Goal: Task Accomplishment & Management: Complete application form

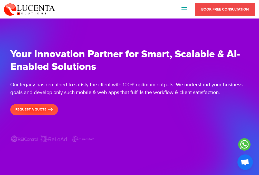
click at [225, 9] on span "Book Free Consultation" at bounding box center [225, 9] width 48 height 4
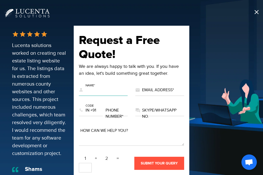
click at [103, 87] on input "text" at bounding box center [103, 90] width 49 height 11
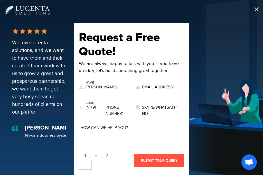
type input "John Doe"
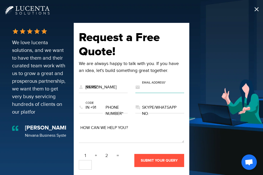
click at [159, 87] on input "text" at bounding box center [159, 87] width 49 height 11
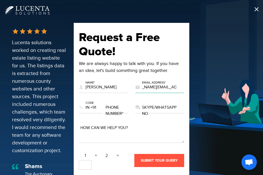
type input "john.doe@testrigor-mail.com"
click at [255, 9] on span at bounding box center [257, 9] width 6 height 6
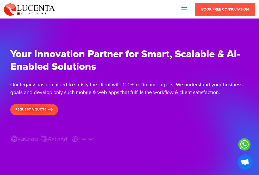
scroll to position [4, 0]
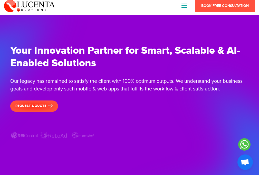
click at [34, 104] on span "request a quote" at bounding box center [34, 106] width 38 height 4
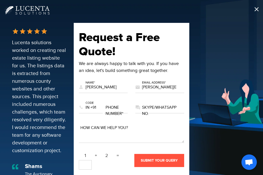
click at [255, 9] on span at bounding box center [257, 9] width 6 height 6
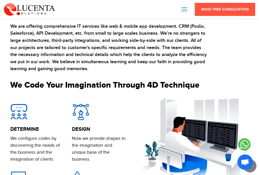
scroll to position [398, 0]
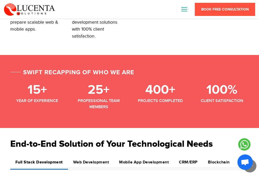
click at [91, 160] on h4 "Web Development" at bounding box center [91, 162] width 36 height 5
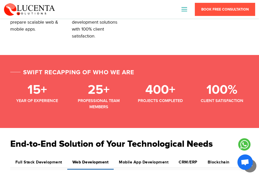
scroll to position [473, 0]
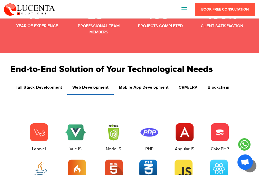
click at [144, 87] on h4 "Mobile App Development" at bounding box center [144, 87] width 50 height 5
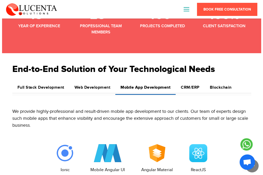
scroll to position [670, 0]
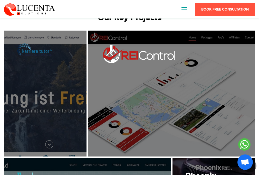
click at [185, 10] on button at bounding box center [185, 9] width 6 height 5
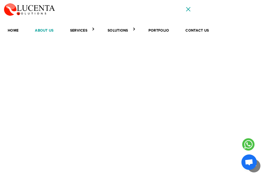
click at [44, 30] on link "About Us" at bounding box center [44, 30] width 29 height 9
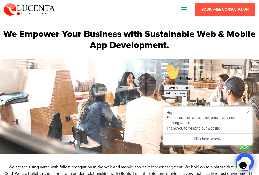
click at [253, 96] on div "Hi! How can we help? I have a question Tell me more" at bounding box center [210, 79] width 92 height 32
click at [164, 63] on icon "Chat attention grabber" at bounding box center [164, 63] width 0 height 0
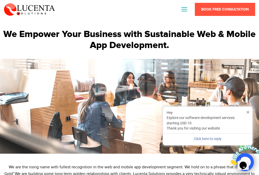
click at [248, 112] on icon "Close greeting" at bounding box center [248, 112] width 3 height 4
